Goal: Download file/media

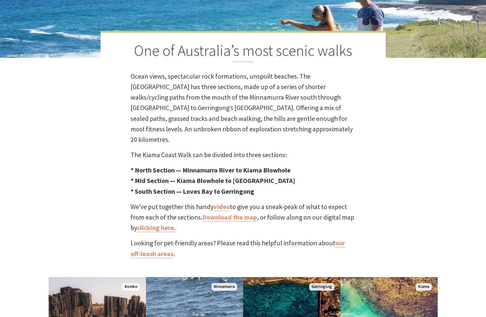
scroll to position [210, 0]
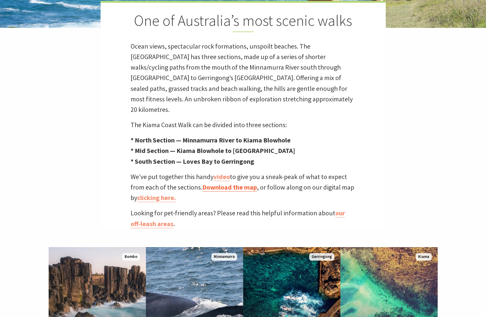
click at [217, 183] on link "Download the map" at bounding box center [229, 187] width 55 height 9
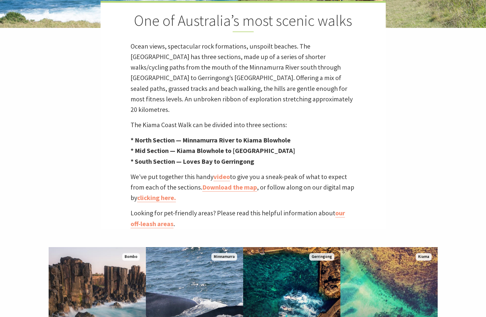
scroll to position [180, 0]
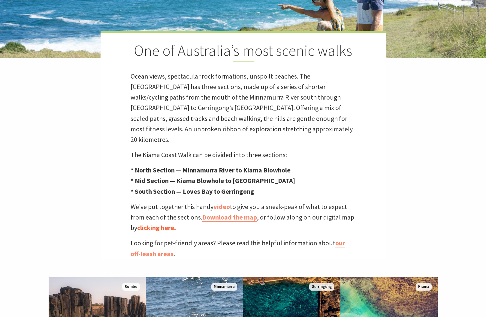
click at [153, 224] on link "clicking here." at bounding box center [156, 228] width 39 height 9
